Goal: Task Accomplishment & Management: Use online tool/utility

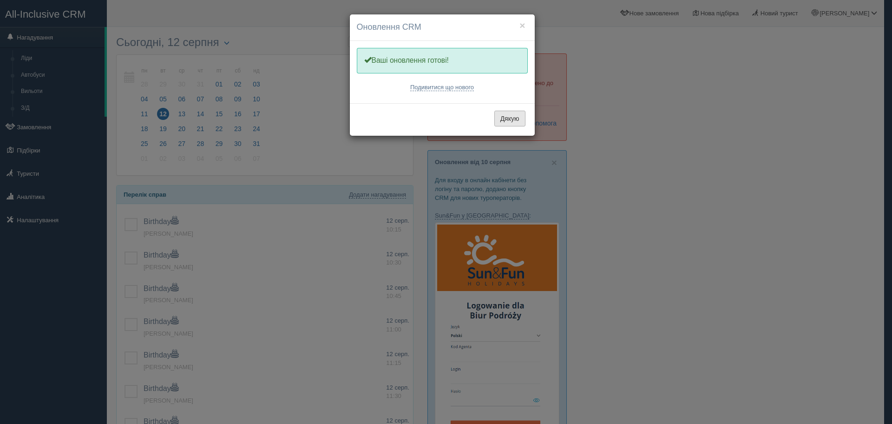
drag, startPoint x: 507, startPoint y: 118, endPoint x: 500, endPoint y: 121, distance: 7.1
click at [506, 118] on button "Дякую" at bounding box center [509, 119] width 31 height 16
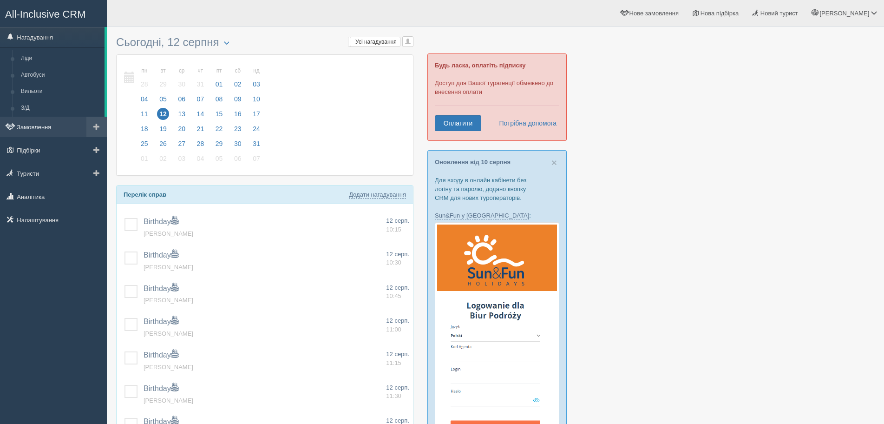
click at [39, 129] on link "Замовлення" at bounding box center [53, 127] width 107 height 20
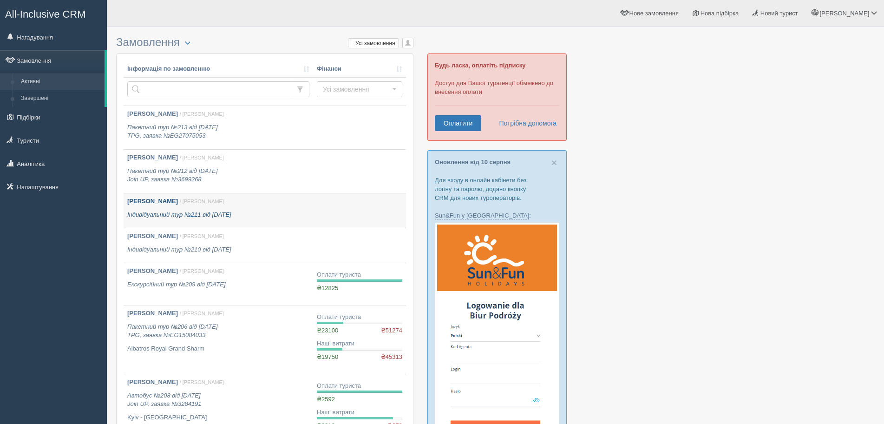
click at [299, 203] on p "Мельник Вікторія Іванівна / Оксана С." at bounding box center [218, 201] width 182 height 9
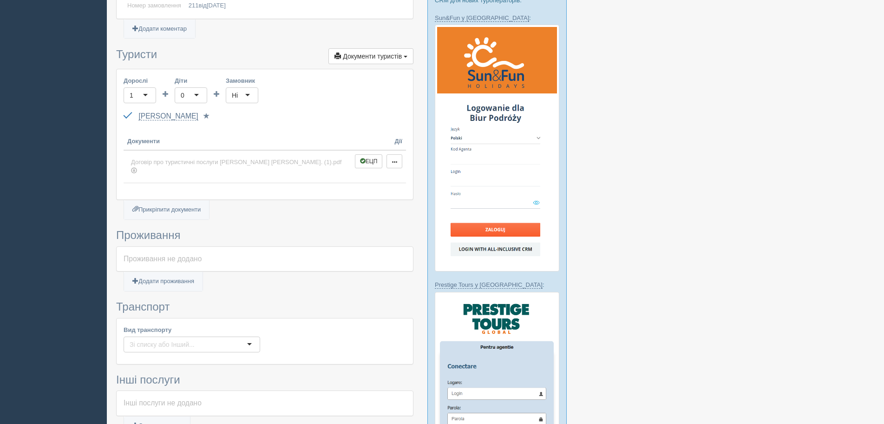
scroll to position [372, 0]
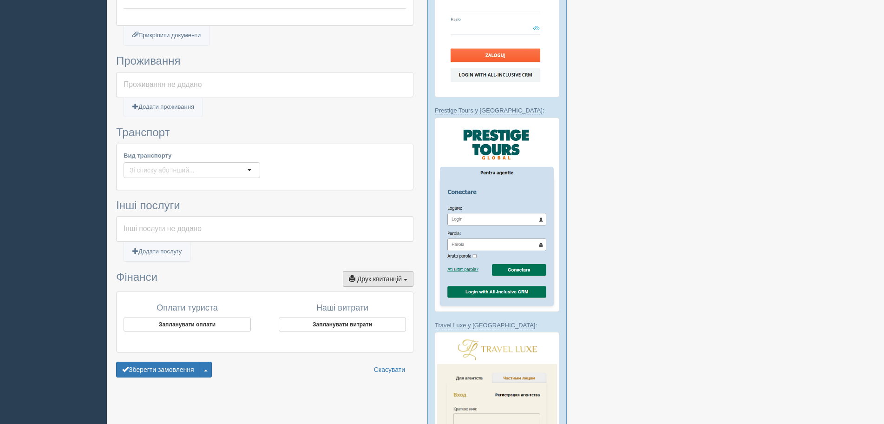
click at [405, 271] on button "Друк квитанцій Друк" at bounding box center [378, 279] width 71 height 16
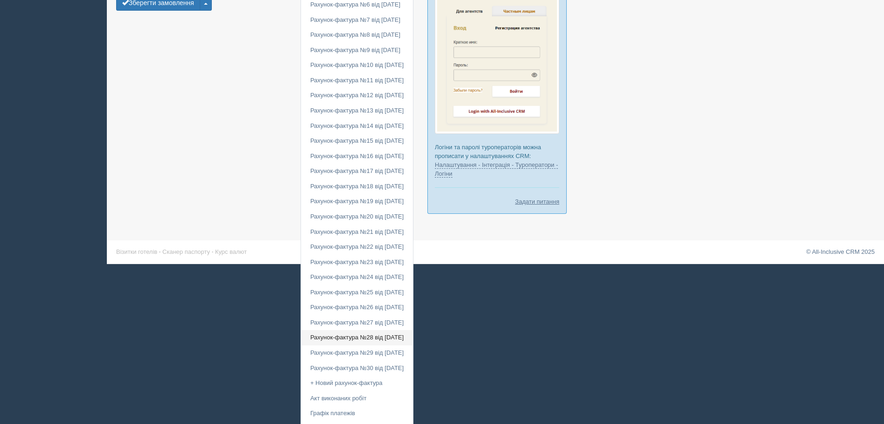
scroll to position [774, 0]
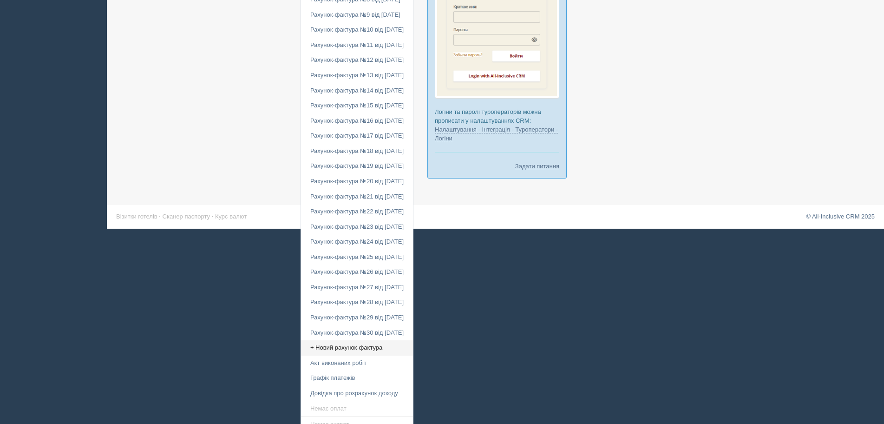
click at [338, 340] on link "+ Новий рахунок-фактура" at bounding box center [357, 347] width 112 height 15
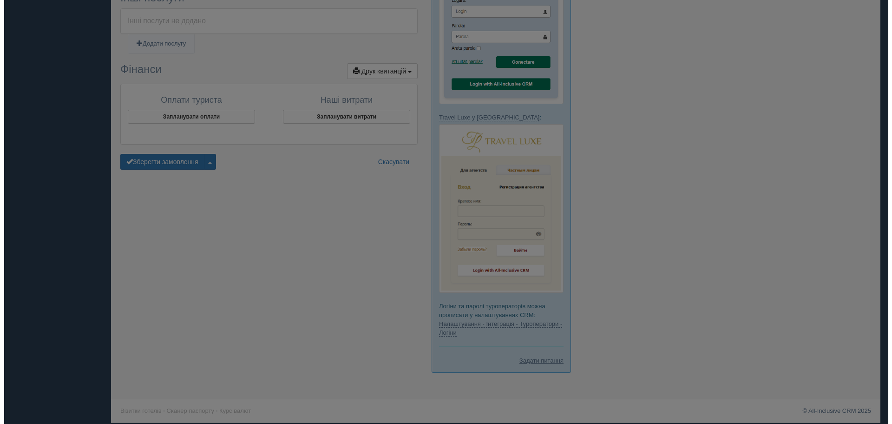
scroll to position [579, 0]
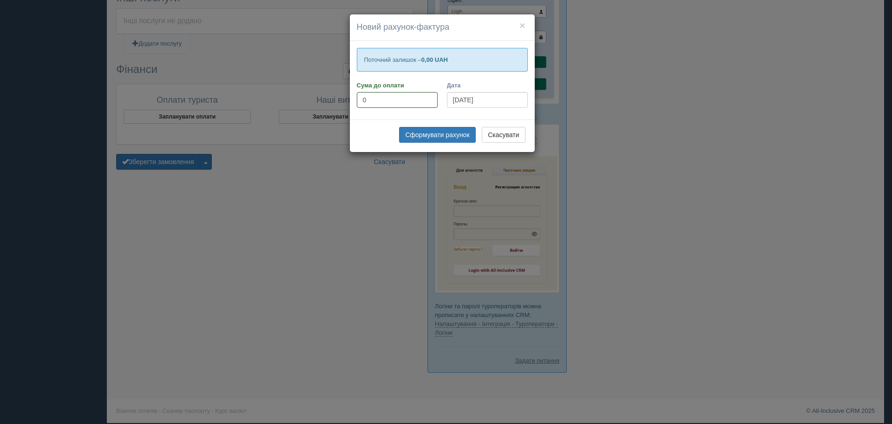
click at [416, 100] on input "0" at bounding box center [397, 100] width 81 height 16
type input "29978"
click at [444, 132] on button "Сформувати рахунок" at bounding box center [437, 135] width 76 height 16
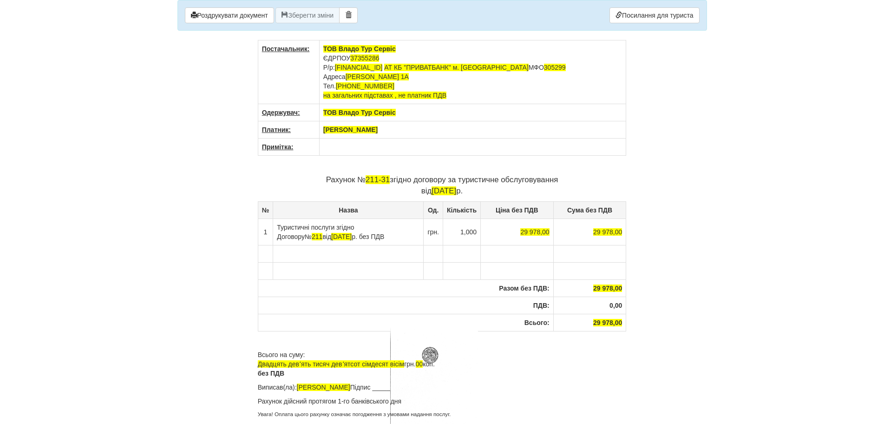
click at [363, 135] on th "[PERSON_NAME]" at bounding box center [472, 129] width 307 height 17
drag, startPoint x: 416, startPoint y: 130, endPoint x: 323, endPoint y: 131, distance: 92.9
click at [323, 131] on th "[PERSON_NAME]" at bounding box center [472, 129] width 307 height 17
click at [374, 129] on span "ТОВ "ТЕСЕ Украъна"" at bounding box center [357, 129] width 68 height 7
click at [360, 151] on td "To enrich screen reader interactions, please activate Accessibility in Grammarl…" at bounding box center [472, 146] width 307 height 17
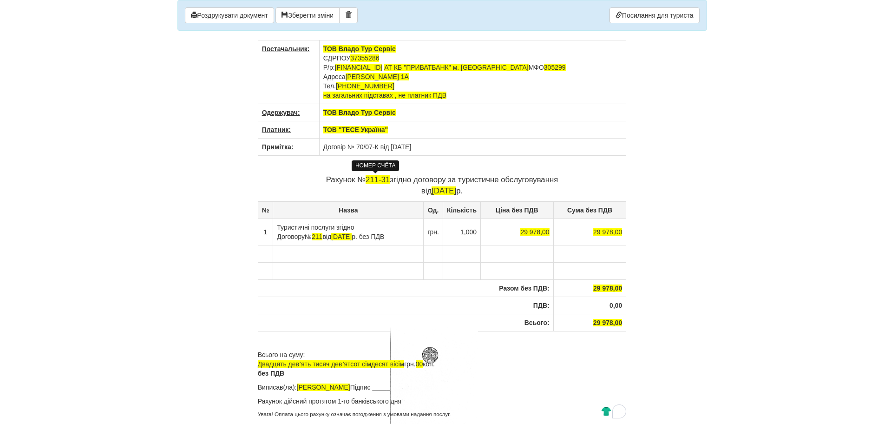
click at [376, 177] on span "211-31" at bounding box center [378, 179] width 24 height 9
drag, startPoint x: 277, startPoint y: 228, endPoint x: 378, endPoint y: 240, distance: 102.1
click at [378, 240] on td "Туристичні послуги згідно Договору № 211 від 19.06.2024 р. без ПДВ" at bounding box center [348, 231] width 151 height 26
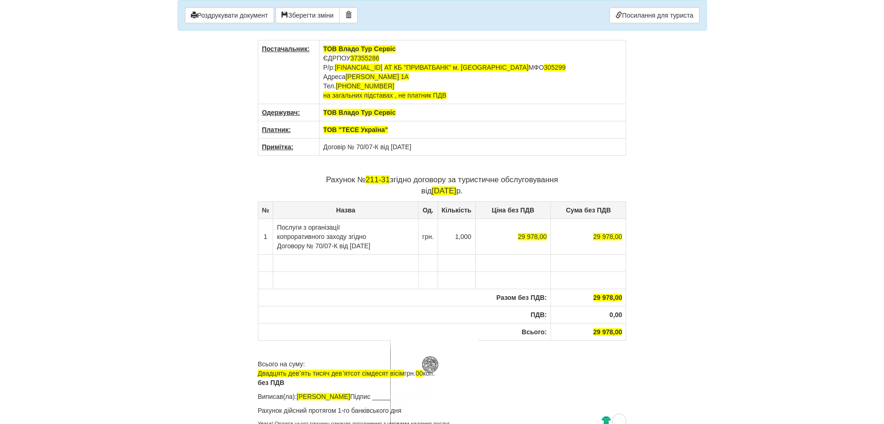
click at [275, 235] on td "Послуги з організації копроративного заходу згідно Договору № 70/07-К від 14.07…" at bounding box center [345, 236] width 145 height 36
click at [277, 246] on td "Послуги з організації копроративного заходу згідно Договору № 70/07-К від 14.07…" at bounding box center [348, 236] width 151 height 36
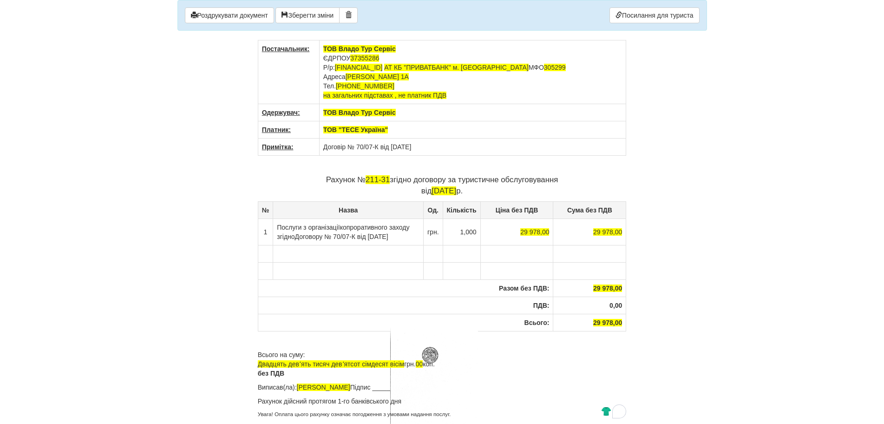
click at [364, 186] on p "Рахунок № 211-31 згідно договору за туристичне обслуговування від 12.08.2025 р." at bounding box center [442, 185] width 369 height 22
click at [366, 179] on span "211-31" at bounding box center [378, 179] width 24 height 9
drag, startPoint x: 365, startPoint y: 179, endPoint x: 385, endPoint y: 178, distance: 20.5
click at [385, 178] on span "211-31" at bounding box center [378, 179] width 24 height 9
drag, startPoint x: 426, startPoint y: 189, endPoint x: 433, endPoint y: 190, distance: 8.0
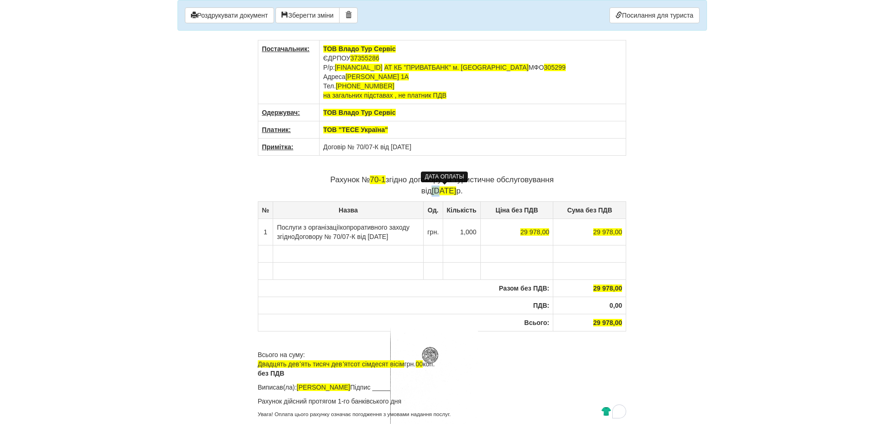
click at [433, 190] on span "[DATE]" at bounding box center [444, 190] width 25 height 9
click at [435, 273] on td "To enrich screen reader interactions, please activate Accessibility in Grammarl…" at bounding box center [434, 270] width 20 height 17
click at [224, 9] on button "Роздрукувати документ" at bounding box center [229, 15] width 89 height 16
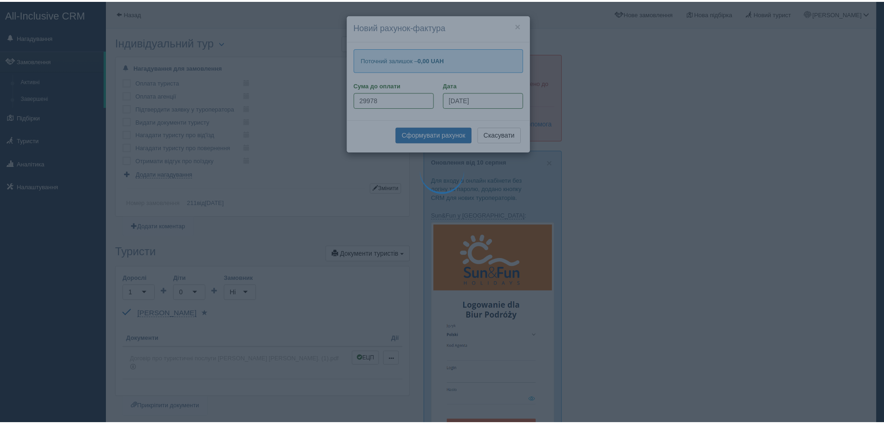
scroll to position [579, 0]
